Goal: Task Accomplishment & Management: Use online tool/utility

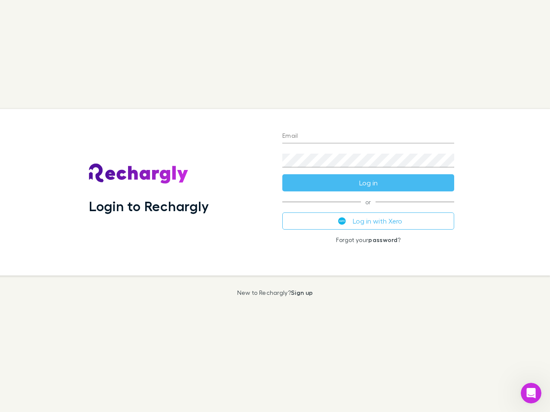
click at [275, 206] on div "Login to Rechargly" at bounding box center [178, 192] width 193 height 167
click at [368, 137] on input "Email" at bounding box center [368, 137] width 172 height 14
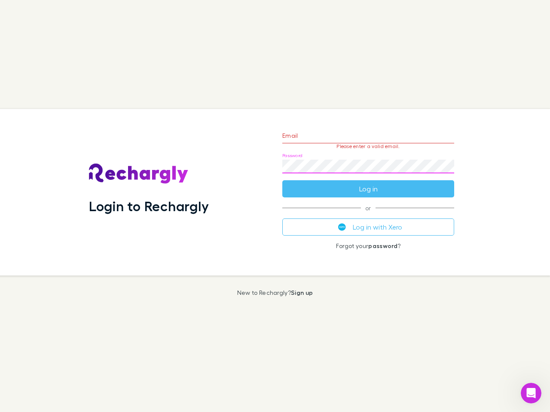
click at [368, 183] on form "Email Please enter a valid email. Password Log in" at bounding box center [368, 160] width 172 height 75
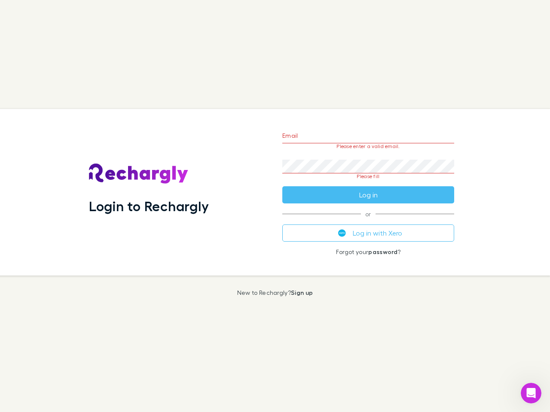
click at [368, 221] on div "Email Please enter a valid email. Password Please fill Log in or Log in with Xe…" at bounding box center [367, 192] width 185 height 167
click at [531, 393] on icon "Open Intercom Messenger" at bounding box center [531, 393] width 14 height 14
